Goal: Task Accomplishment & Management: Manage account settings

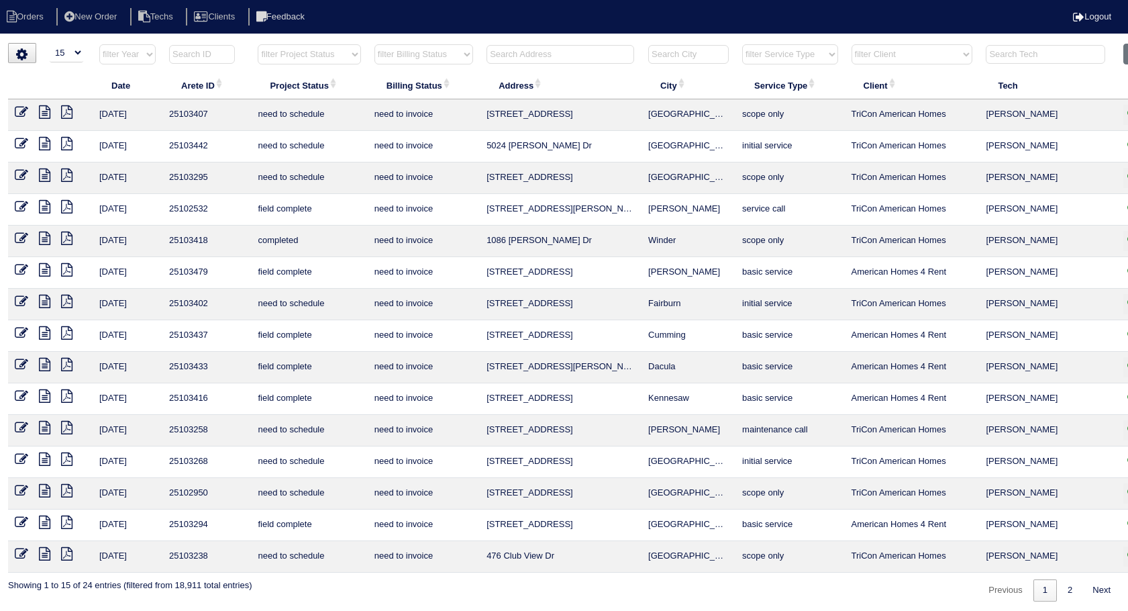
select select "15"
select select "need to invoice"
type input "2309"
select select "need to invoice"
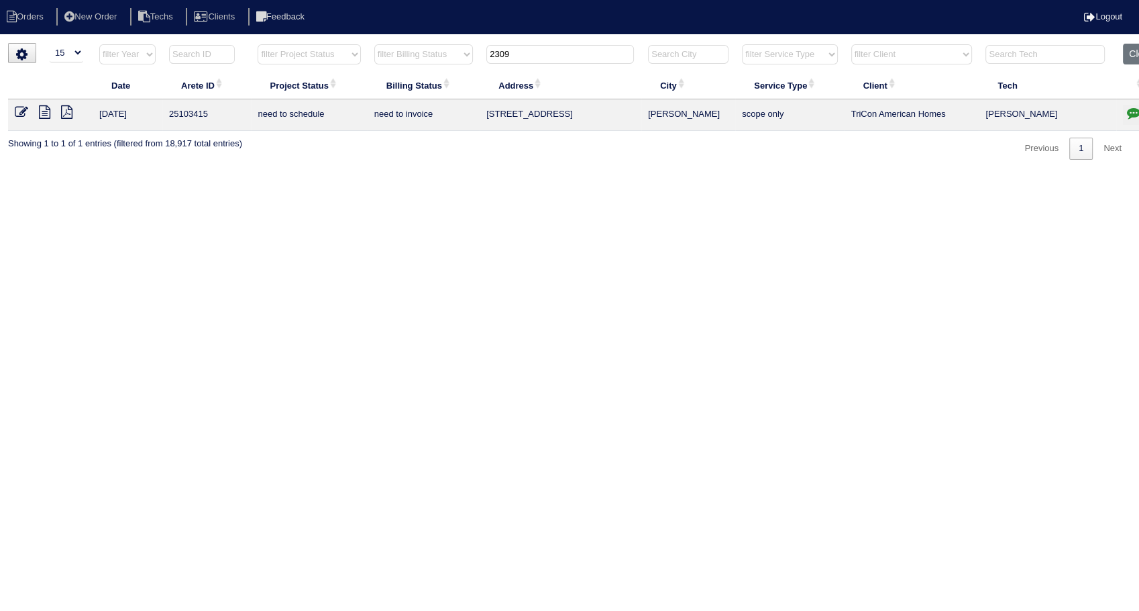
type input "2309"
click at [17, 113] on icon at bounding box center [21, 111] width 13 height 13
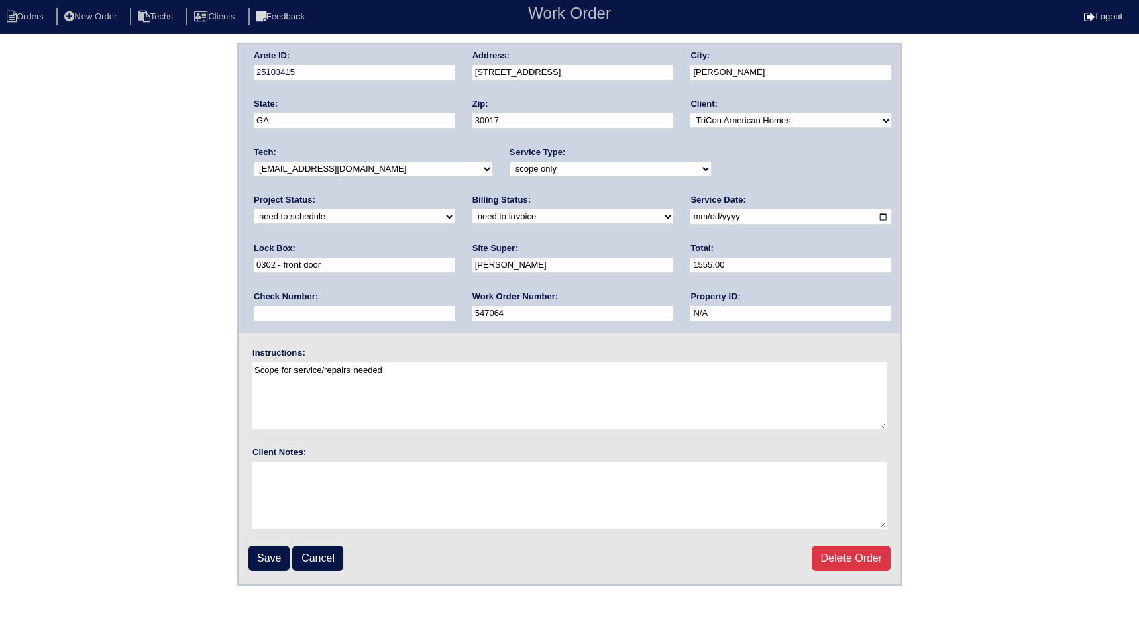
click at [472, 221] on select "need to quote quoted need to invoice invoiced paid warranty purchase order need…" at bounding box center [572, 216] width 201 height 15
select select "invoiced"
click at [472, 209] on select "need to quote quoted need to invoice invoiced paid warranty purchase order need…" at bounding box center [572, 216] width 201 height 15
click at [270, 565] on input "Save" at bounding box center [269, 558] width 42 height 25
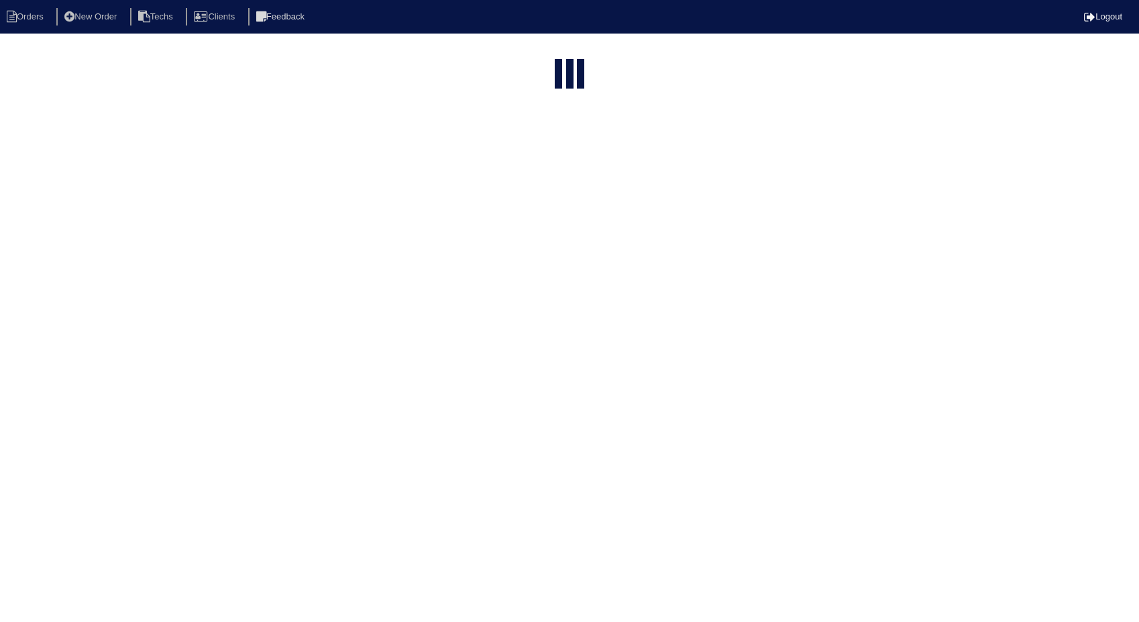
select select "15"
select select "need to invoice"
